Goal: Complete application form: Complete application form

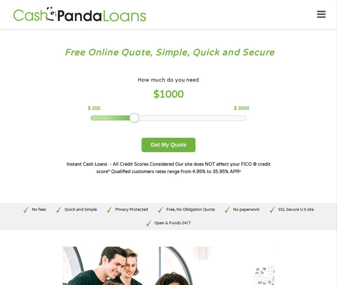
click at [168, 117] on div at bounding box center [169, 118] width 156 height 4
click at [164, 117] on div at bounding box center [169, 118] width 156 height 4
click at [168, 117] on div at bounding box center [169, 118] width 156 height 4
click at [169, 118] on div at bounding box center [169, 118] width 156 height 4
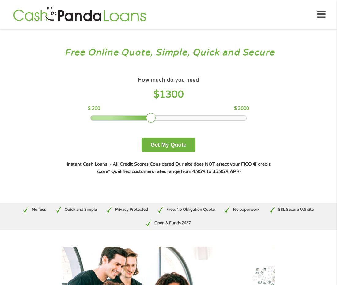
click at [167, 117] on div at bounding box center [169, 118] width 156 height 4
drag, startPoint x: 152, startPoint y: 117, endPoint x: 162, endPoint y: 118, distance: 10.5
click at [162, 118] on div at bounding box center [162, 118] width 10 height 10
click at [168, 144] on button "Get My Quote" at bounding box center [169, 145] width 54 height 14
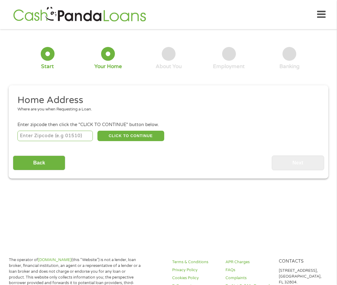
scroll to position [7, 0]
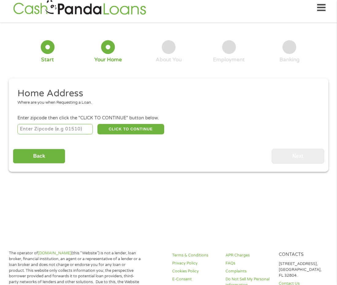
click at [84, 130] on input "number" at bounding box center [55, 129] width 76 height 10
type input "93728"
click at [122, 130] on button "CLICK TO CONTINUE" at bounding box center [131, 129] width 67 height 10
type input "93728"
type input "[GEOGRAPHIC_DATA]"
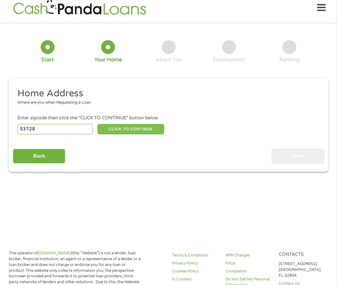
select select "[US_STATE]"
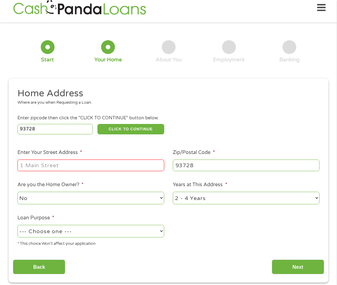
click at [72, 168] on input "Enter Your Street Address *" at bounding box center [90, 165] width 147 height 12
type input "[STREET_ADDRESS]"
click at [62, 198] on select "No Yes" at bounding box center [90, 198] width 147 height 13
click at [189, 222] on ul "Home Address Where are you when Requesting a Loan. Enter zipcode then click the…" at bounding box center [168, 169] width 311 height 164
click at [233, 200] on select "1 Year or less 1 - 2 Years 2 - 4 Years Over 4 Years" at bounding box center [246, 198] width 147 height 13
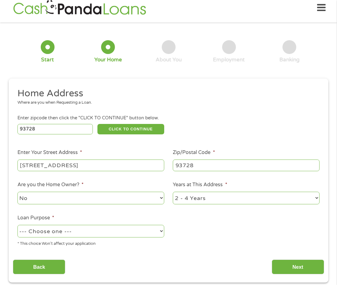
select select "60months"
click at [173, 192] on select "1 Year or less 1 - 2 Years 2 - 4 Years Over 4 Years" at bounding box center [246, 198] width 147 height 13
click at [152, 232] on select "--- Choose one --- Pay Bills Debt Consolidation Home Improvement Major Purchase…" at bounding box center [90, 231] width 147 height 13
click at [17, 225] on select "--- Choose one --- Pay Bills Debt Consolidation Home Improvement Major Purchase…" at bounding box center [90, 231] width 147 height 13
select select "paybills"
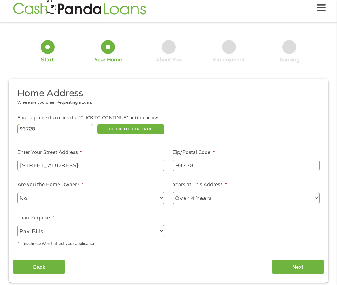
click at [224, 250] on ul "Home Address Where are you when Requesting a Loan. Enter zipcode then click the…" at bounding box center [168, 169] width 311 height 164
click at [300, 267] on input "Next" at bounding box center [298, 266] width 52 height 15
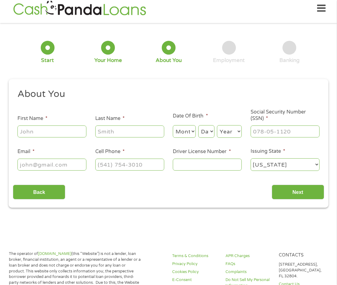
scroll to position [0, 0]
click at [39, 133] on input "First Name *" at bounding box center [51, 131] width 69 height 12
type input "[PERSON_NAME]"
click at [102, 132] on input "Last Name *" at bounding box center [129, 131] width 69 height 12
type input "[PERSON_NAME]"
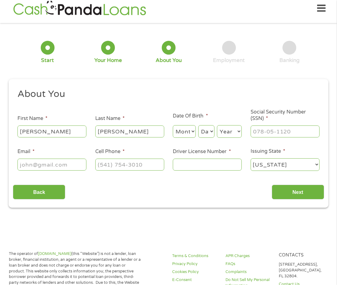
click at [177, 132] on select "Month 1 2 3 4 5 6 7 8 9 10 11 12" at bounding box center [184, 131] width 23 height 13
select select "11"
click at [173, 125] on select "Month 1 2 3 4 5 6 7 8 9 10 11 12" at bounding box center [184, 131] width 23 height 13
click at [205, 133] on select "Day 1 2 3 4 5 6 7 8 9 10 11 12 13 14 15 16 17 18 19 20 21 22 23 24 25 26 27 28 …" at bounding box center [206, 131] width 16 height 13
select select "17"
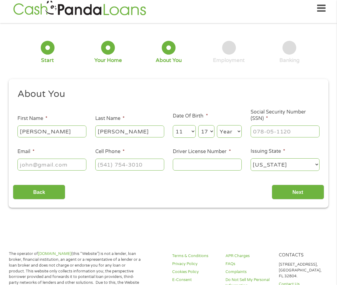
click at [199, 125] on select "Day 1 2 3 4 5 6 7 8 9 10 11 12 13 14 15 16 17 18 19 20 21 22 23 24 25 26 27 28 …" at bounding box center [206, 131] width 16 height 13
click at [228, 132] on select "Year [DATE] 2006 2005 2004 2003 2002 2001 2000 1999 1998 1997 1996 1995 1994 19…" at bounding box center [229, 131] width 25 height 13
select select "1975"
click at [217, 125] on select "Year [DATE] 2006 2005 2004 2003 2002 2001 2000 1999 1998 1997 1996 1995 1994 19…" at bounding box center [229, 131] width 25 height 13
click at [257, 133] on input "___-__-____" at bounding box center [285, 131] width 69 height 12
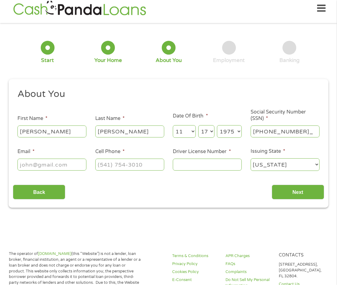
type input "552-65-8131"
click at [77, 168] on input "Email *" at bounding box center [51, 165] width 69 height 12
type input "[EMAIL_ADDRESS][DOMAIN_NAME]"
click at [99, 165] on input "(___) ___-____" at bounding box center [129, 165] width 69 height 12
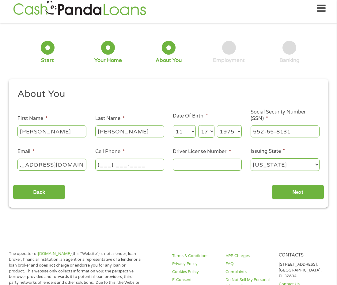
scroll to position [0, 0]
type input "[PHONE_NUMBER]"
click at [177, 165] on input "Driver License Number *" at bounding box center [207, 165] width 69 height 12
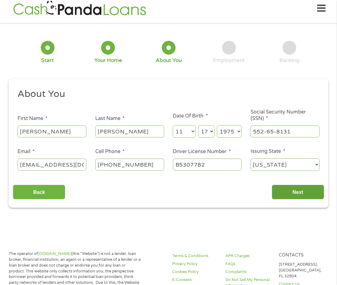
type input "B5307782"
click at [302, 192] on input "Next" at bounding box center [298, 192] width 52 height 15
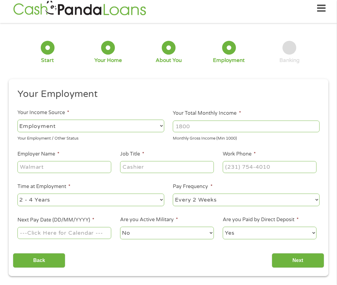
click at [205, 127] on input "Your Total Monthly Income *" at bounding box center [246, 126] width 147 height 12
type input "2000"
click at [46, 168] on input "Employer Name *" at bounding box center [64, 167] width 94 height 12
type input "Signal"
click at [155, 168] on input "Job Title *" at bounding box center [167, 167] width 94 height 12
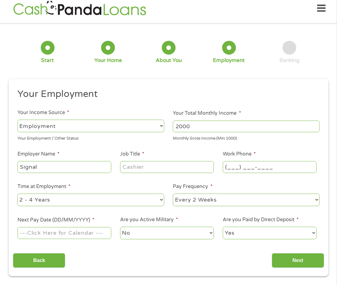
click at [227, 167] on input "(___) ___-____" at bounding box center [270, 167] width 94 height 12
type input "[PHONE_NUMBER]"
click at [147, 199] on select "--- Choose one --- 1 Year or less 1 - 2 Years 2 - 4 Years Over 4 Years" at bounding box center [90, 199] width 147 height 13
select select "24months"
click at [17, 193] on select "--- Choose one --- 1 Year or less 1 - 2 Years 2 - 4 Years Over 4 Years" at bounding box center [90, 199] width 147 height 13
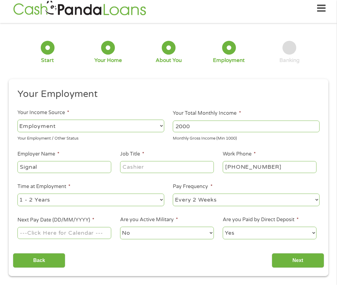
click at [98, 233] on input "Next Pay Date (DD/MM/YYYY) *" at bounding box center [64, 233] width 94 height 12
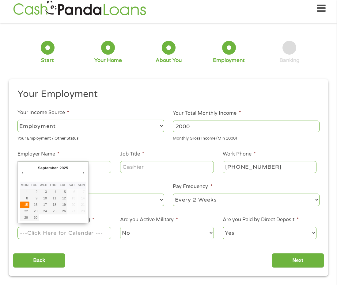
type input "[DATE]"
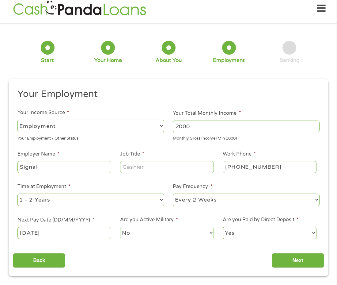
click at [125, 166] on input "Job Title *" at bounding box center [167, 167] width 94 height 12
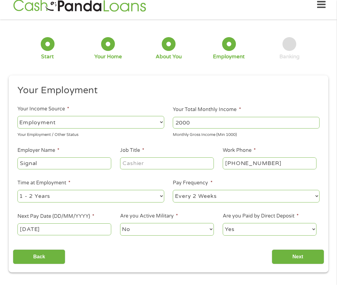
scroll to position [10, 0]
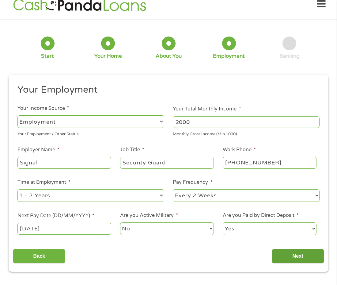
type input "Security Guard"
click at [292, 257] on input "Next" at bounding box center [298, 256] width 52 height 15
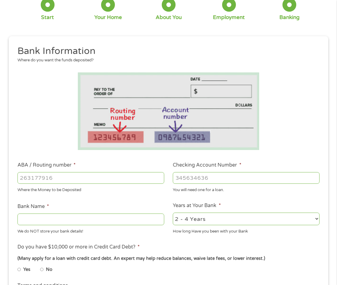
scroll to position [79, 0]
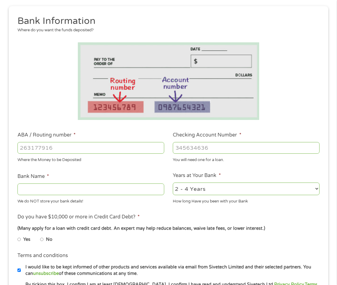
click at [68, 143] on input "ABA / Routing number *" at bounding box center [90, 148] width 147 height 12
type input "321172594"
type input "EDUCATIONAL EMPLOYEES CREDIT UNION"
type input "321172594"
click at [178, 148] on input "Checking Account Number *" at bounding box center [246, 148] width 147 height 12
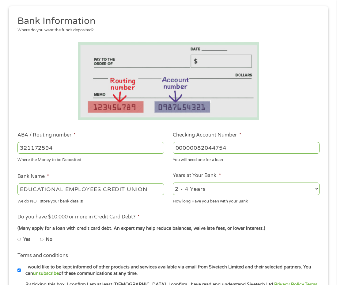
type input "00000082044754"
click at [311, 189] on select "2 - 4 Years 6 - 12 Months 1 - 2 Years Over 4 Years" at bounding box center [246, 188] width 147 height 13
select select "60months"
click at [173, 182] on select "2 - 4 Years 6 - 12 Months 1 - 2 Years Over 4 Years" at bounding box center [246, 188] width 147 height 13
click at [43, 239] on input "No" at bounding box center [42, 240] width 4 height 10
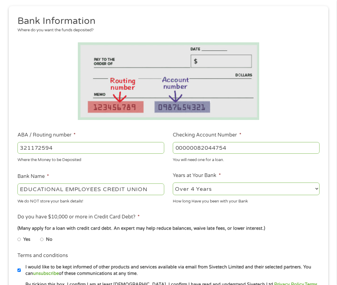
radio input "true"
click at [17, 235] on input "Yes" at bounding box center [19, 240] width 4 height 10
radio input "true"
click at [40, 235] on input "No" at bounding box center [42, 240] width 4 height 10
radio input "true"
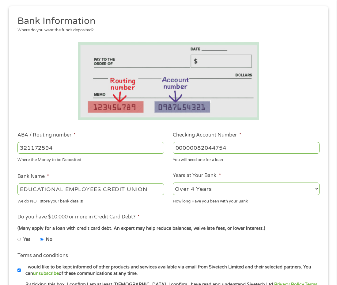
click at [17, 235] on input "Yes" at bounding box center [19, 240] width 4 height 10
radio input "true"
click at [40, 235] on input "No" at bounding box center [42, 240] width 4 height 10
radio input "true"
click at [87, 244] on ul "Yes No" at bounding box center [90, 240] width 146 height 14
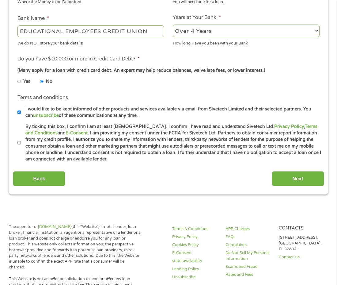
scroll to position [239, 0]
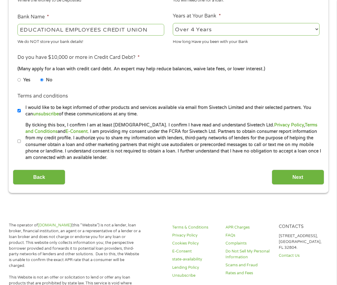
click at [20, 142] on input "By ticking this box, I confirm I am at least [DEMOGRAPHIC_DATA]. I confirm I ha…" at bounding box center [19, 141] width 4 height 10
checkbox input "true"
click at [311, 179] on input "Next" at bounding box center [298, 177] width 52 height 15
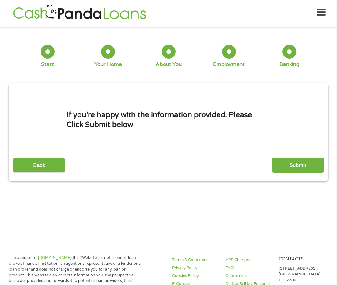
scroll to position [0, 0]
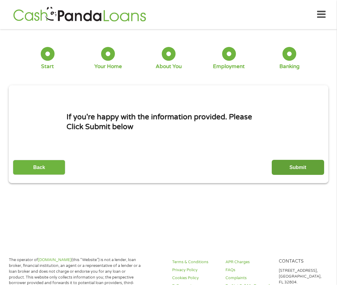
click at [306, 167] on input "Submit" at bounding box center [298, 167] width 52 height 15
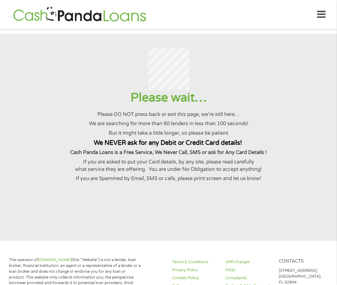
click at [306, 167] on p "If you are asked to put your Card details, by any site, please read carefully w…" at bounding box center [168, 165] width 322 height 15
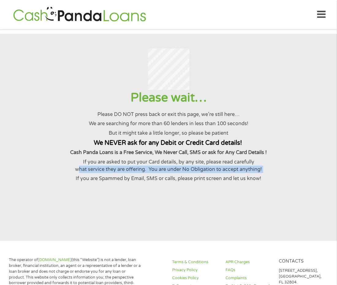
click at [306, 167] on p "If you are asked to put your Card details, by any site, please read carefully w…" at bounding box center [168, 165] width 322 height 15
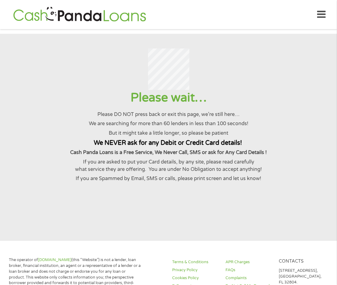
click at [306, 167] on p "If you are asked to put your Card details, by any site, please read carefully w…" at bounding box center [168, 165] width 322 height 15
